Goal: Find specific page/section

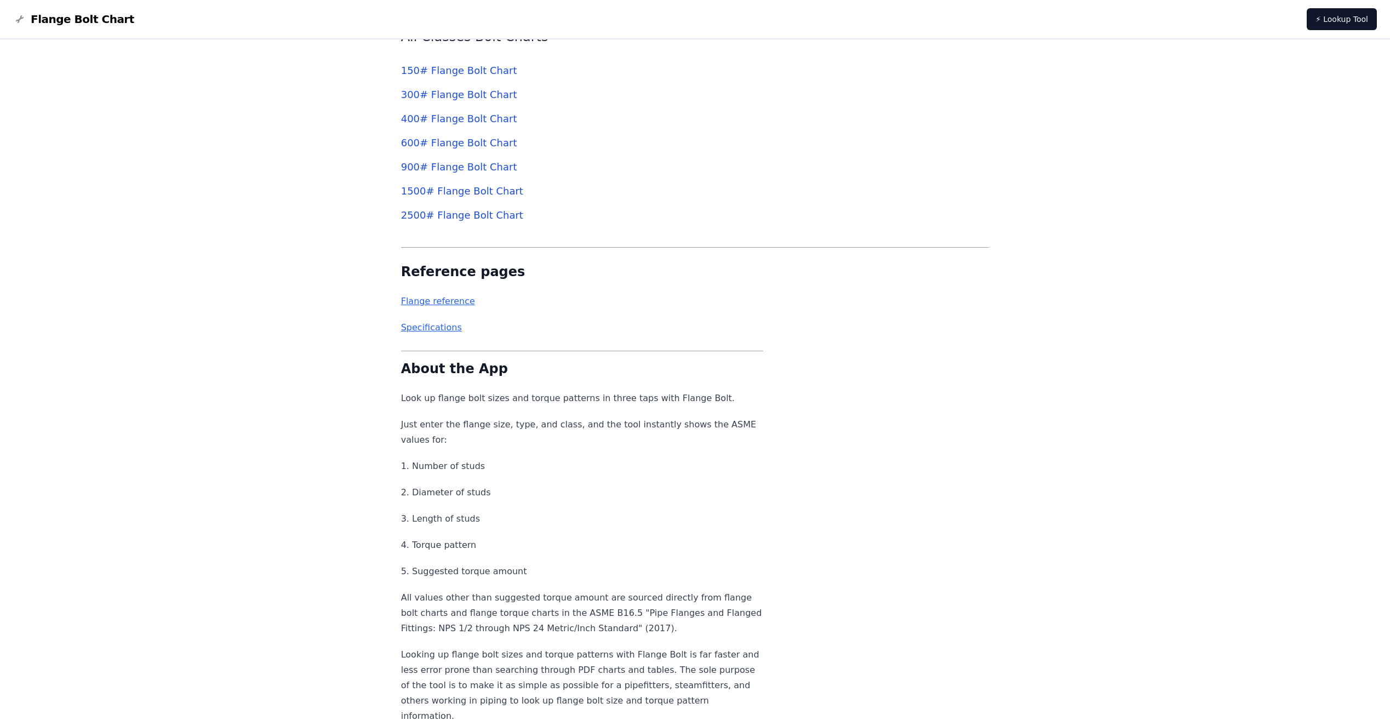
scroll to position [4932, 0]
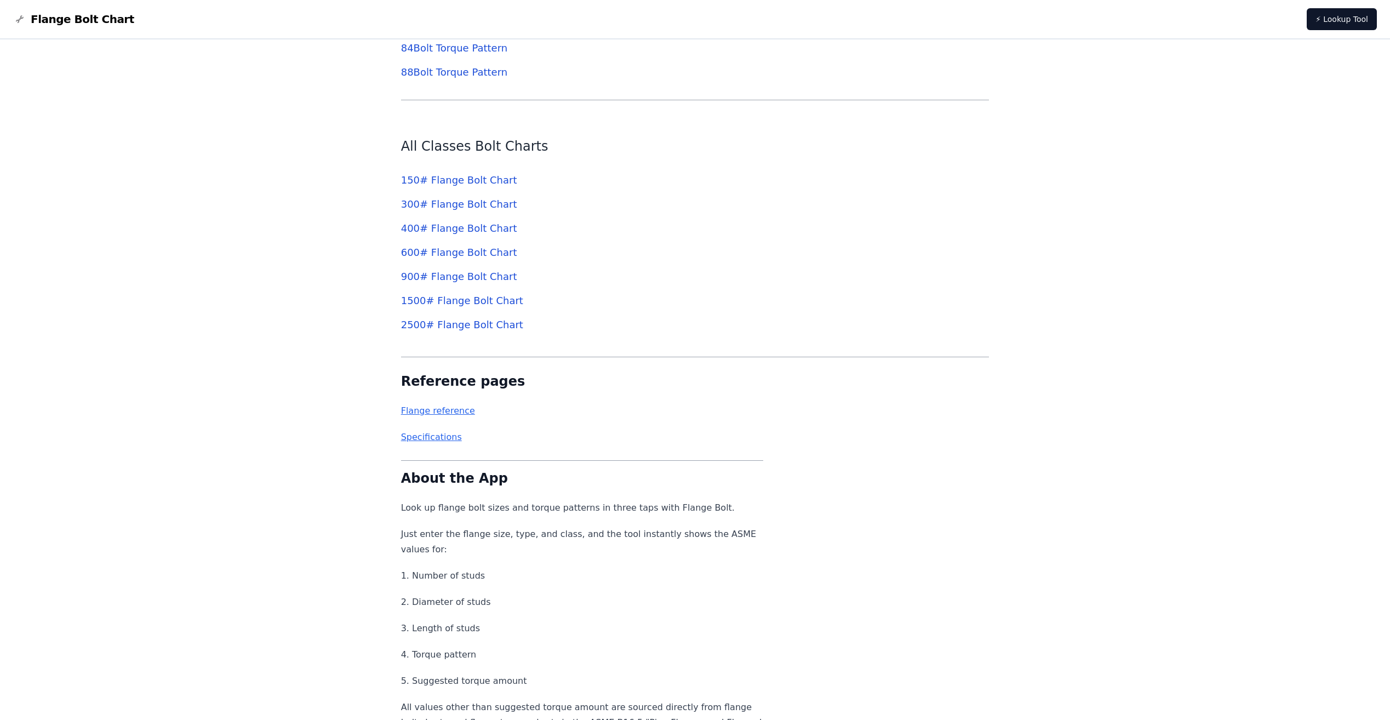
click at [419, 436] on link "Specifications" at bounding box center [431, 437] width 61 height 10
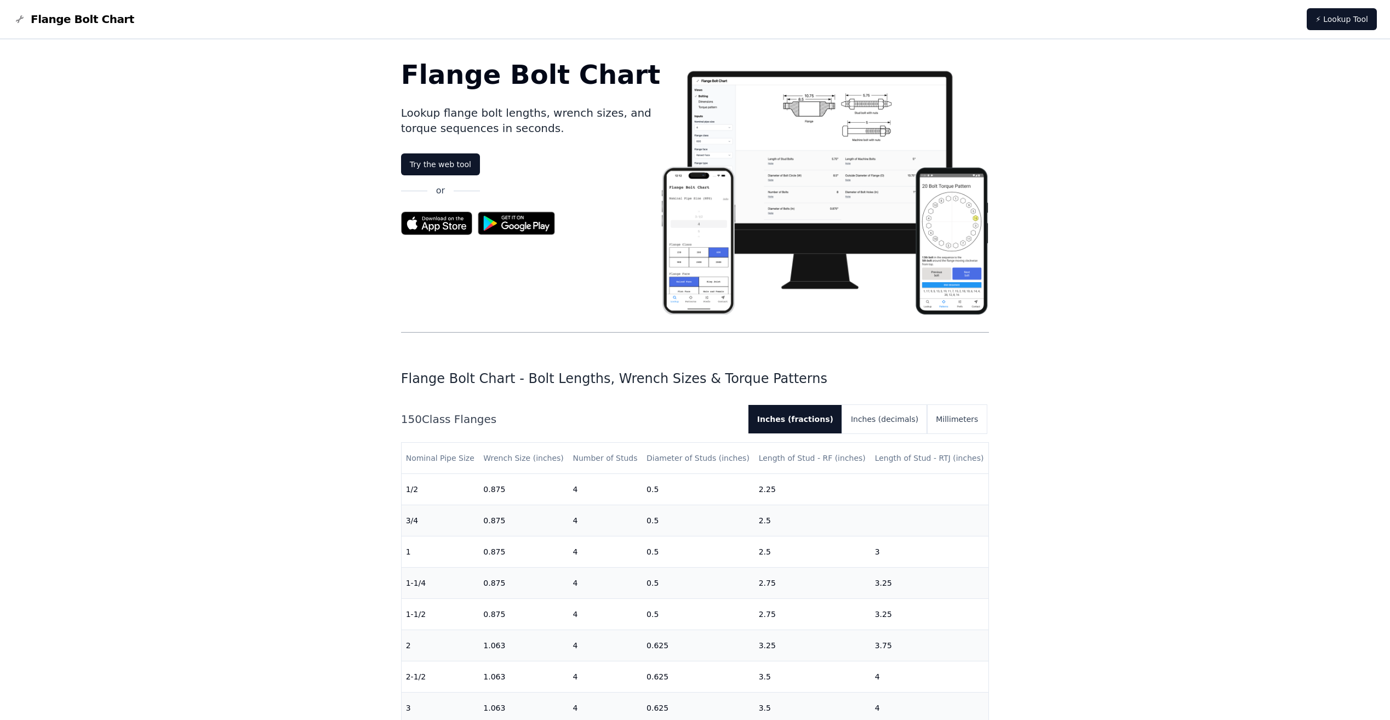
scroll to position [4932, 0]
